Goal: Transaction & Acquisition: Download file/media

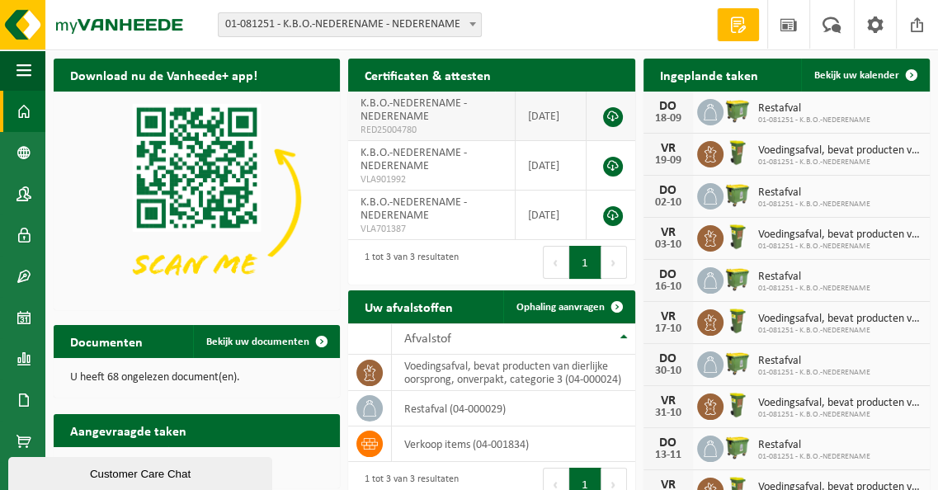
click at [620, 116] on link at bounding box center [613, 117] width 20 height 20
click at [27, 119] on span at bounding box center [23, 111] width 15 height 41
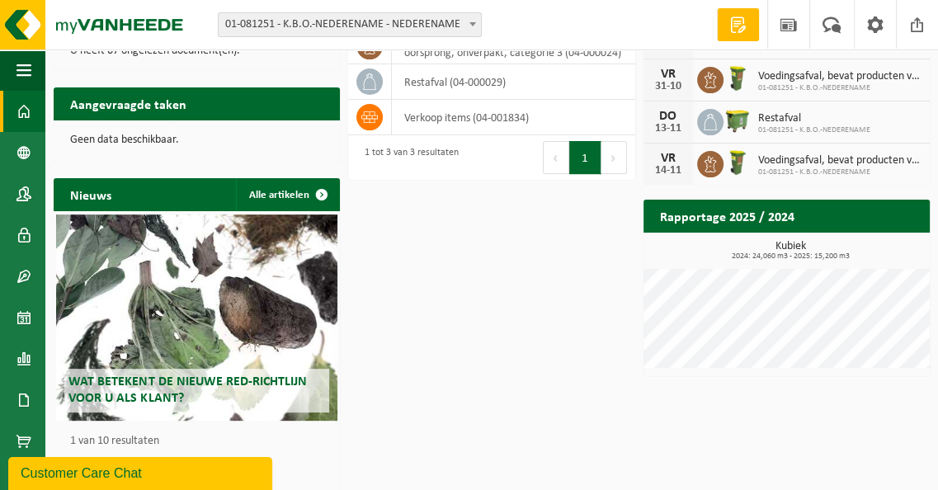
scroll to position [339, 0]
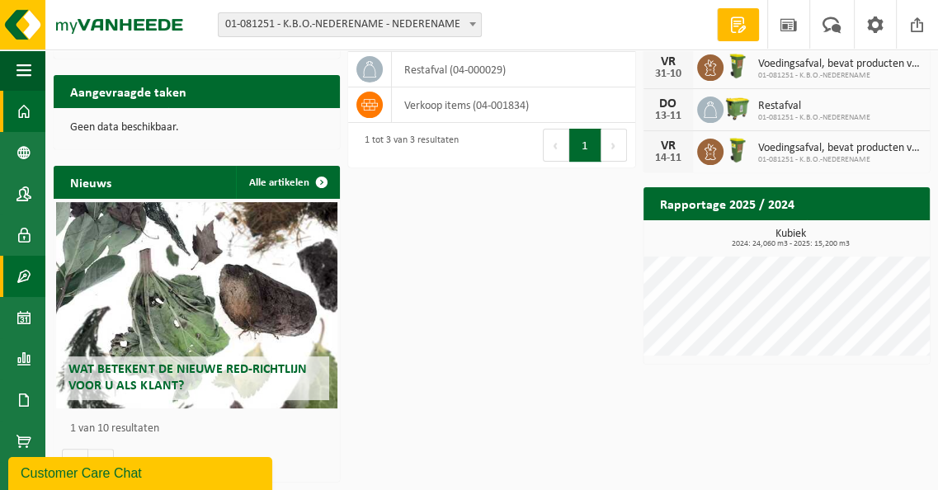
click at [21, 275] on span at bounding box center [23, 276] width 15 height 41
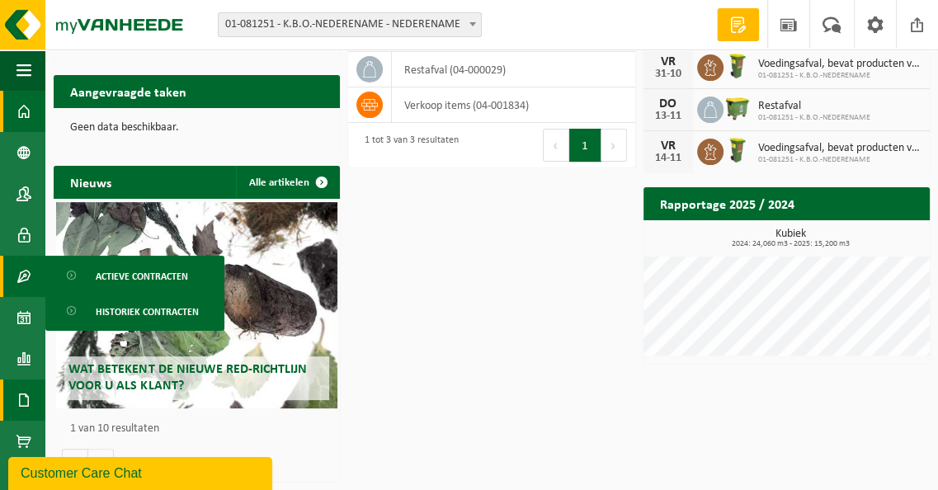
click at [25, 394] on span at bounding box center [23, 399] width 15 height 41
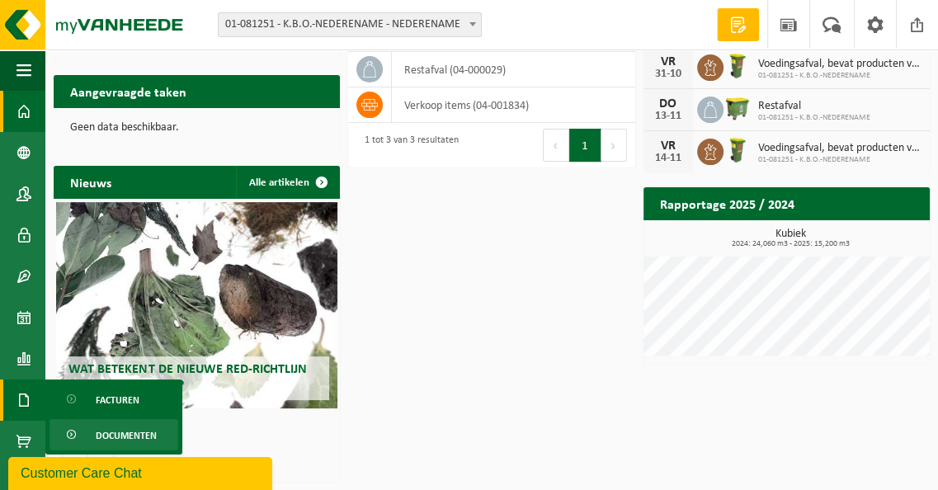
click at [137, 431] on span "Documenten" at bounding box center [126, 435] width 61 height 31
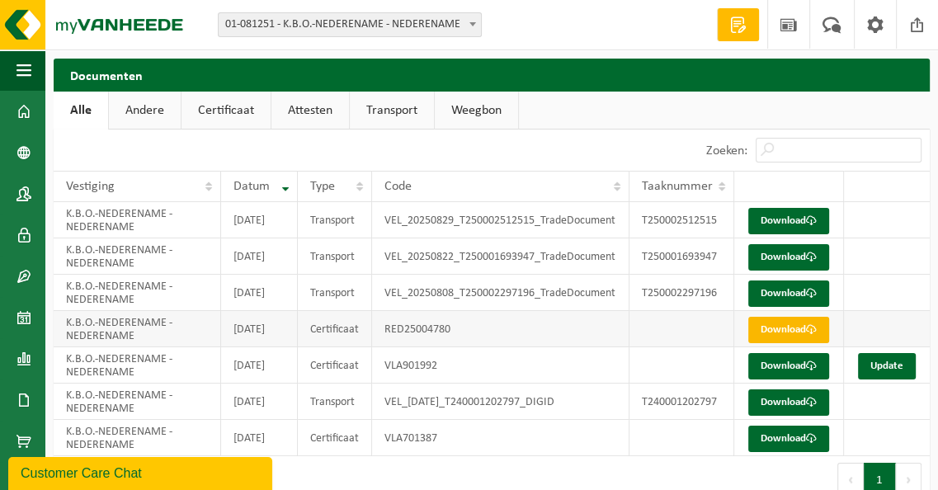
click at [795, 343] on link "Download" at bounding box center [788, 330] width 81 height 26
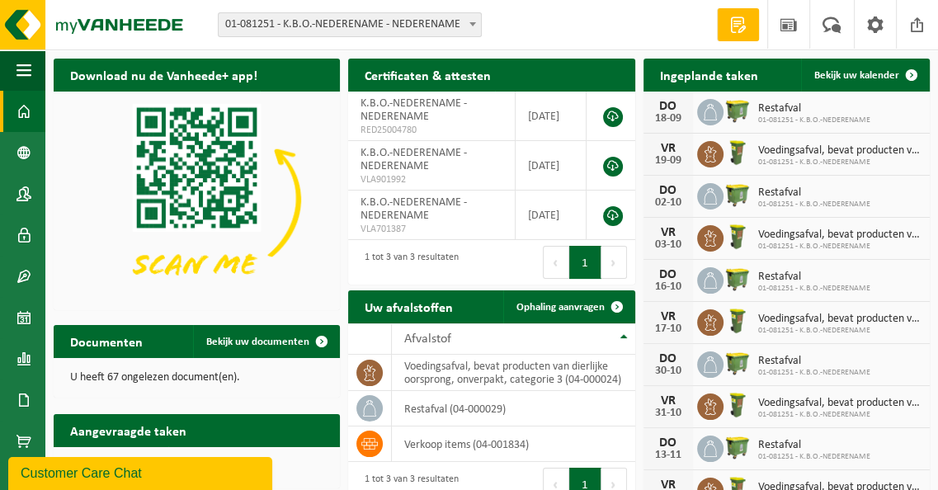
click at [472, 23] on b at bounding box center [472, 24] width 7 height 4
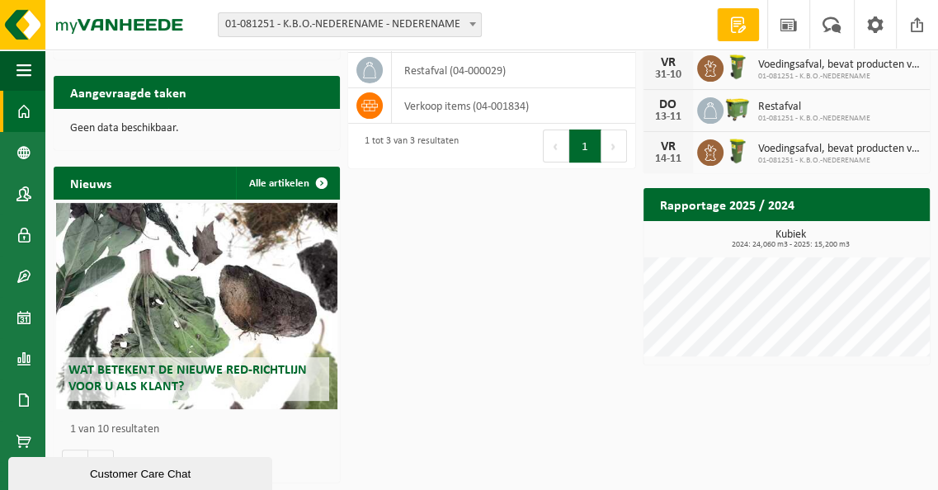
scroll to position [339, 0]
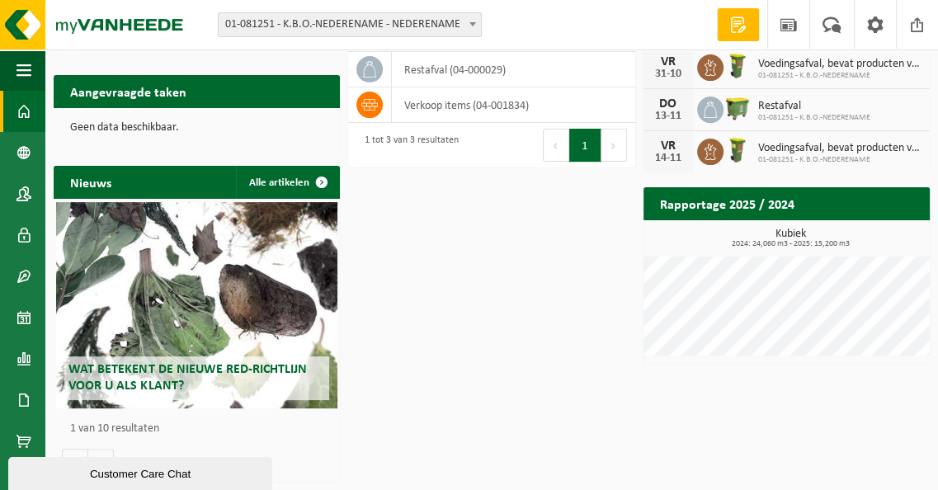
click at [122, 377] on span "Wat betekent de nieuwe RED-richtlijn voor u als klant?" at bounding box center [187, 377] width 238 height 29
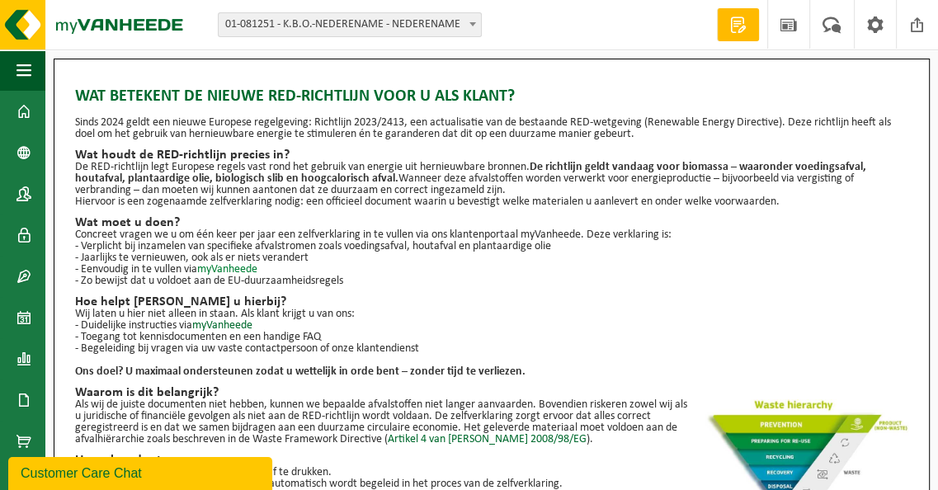
click at [231, 271] on link "myVanheede" at bounding box center [227, 269] width 60 height 12
